Goal: Check status

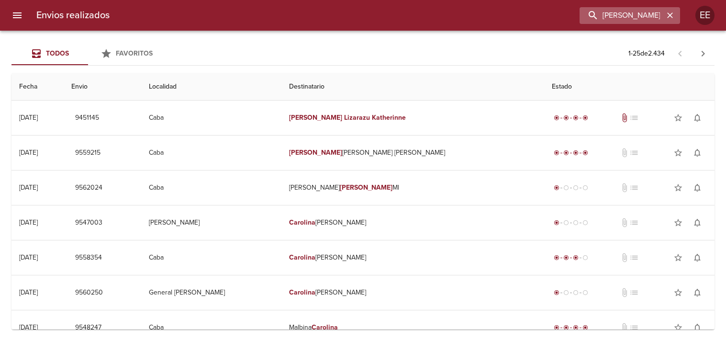
click at [639, 11] on input "[PERSON_NAME] KATHERINNE CAROLINA" at bounding box center [621, 15] width 84 height 17
click at [639, 12] on input "[PERSON_NAME] KATHERINNE CAROLINA" at bounding box center [621, 15] width 84 height 17
click at [638, 5] on div "Envios realizados [PERSON_NAME] LIZARAZUGraciela PessoaKATHERINNE CAROLINA EE" at bounding box center [363, 15] width 726 height 31
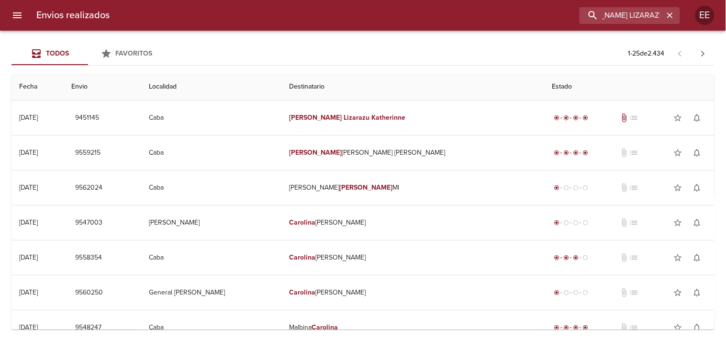
scroll to position [0, 0]
click at [609, 11] on input "[PERSON_NAME] LIZARAZUGraciela PessoaKATHERINNE CAROLINA" at bounding box center [602, 15] width 122 height 17
paste input "[PERSON_NAME]"
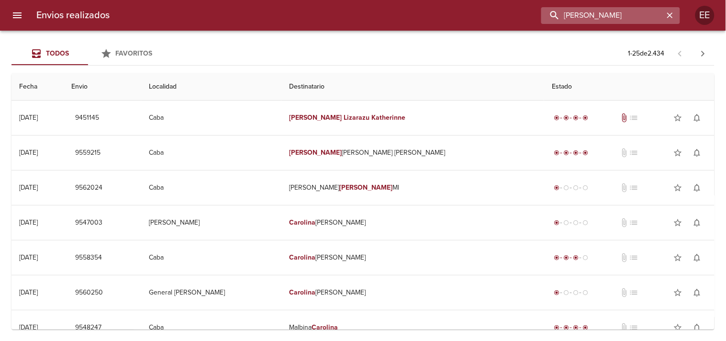
type input "[PERSON_NAME]"
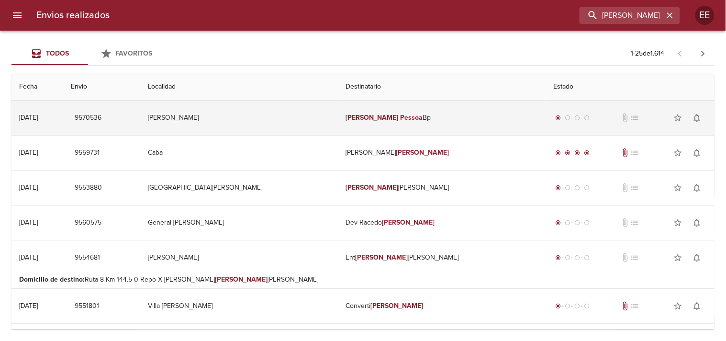
click at [353, 121] on em "[PERSON_NAME]" at bounding box center [371, 117] width 53 height 8
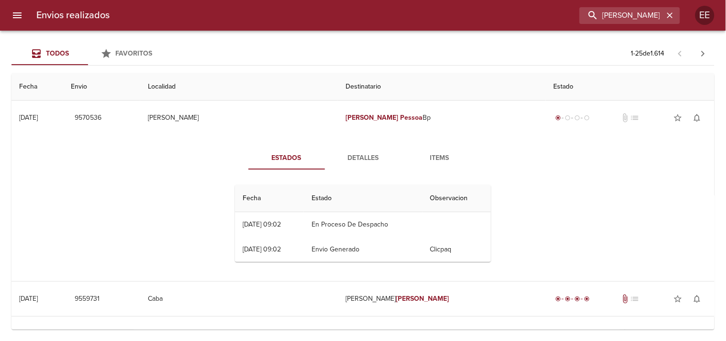
click at [348, 146] on button "Detalles" at bounding box center [363, 157] width 77 height 23
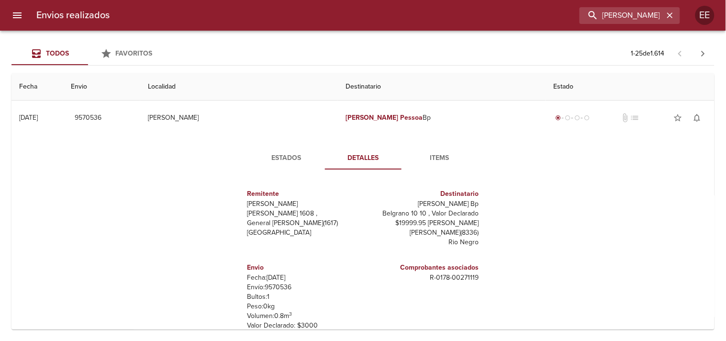
click at [279, 285] on p "Envío: 9570536" at bounding box center [303, 287] width 112 height 10
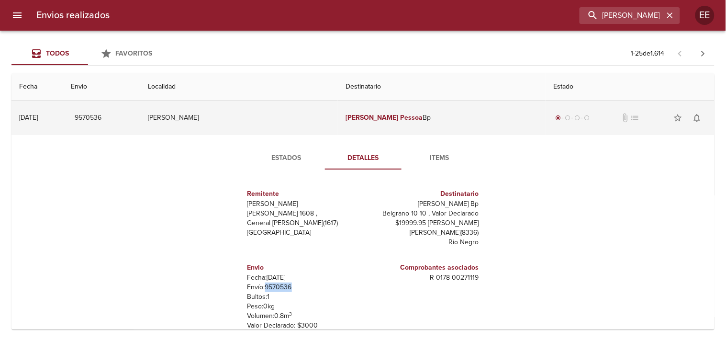
copy p "9570536"
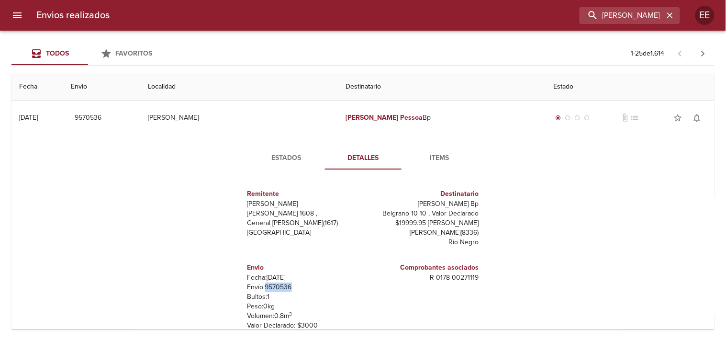
copy p "9570536"
